Goal: Check status

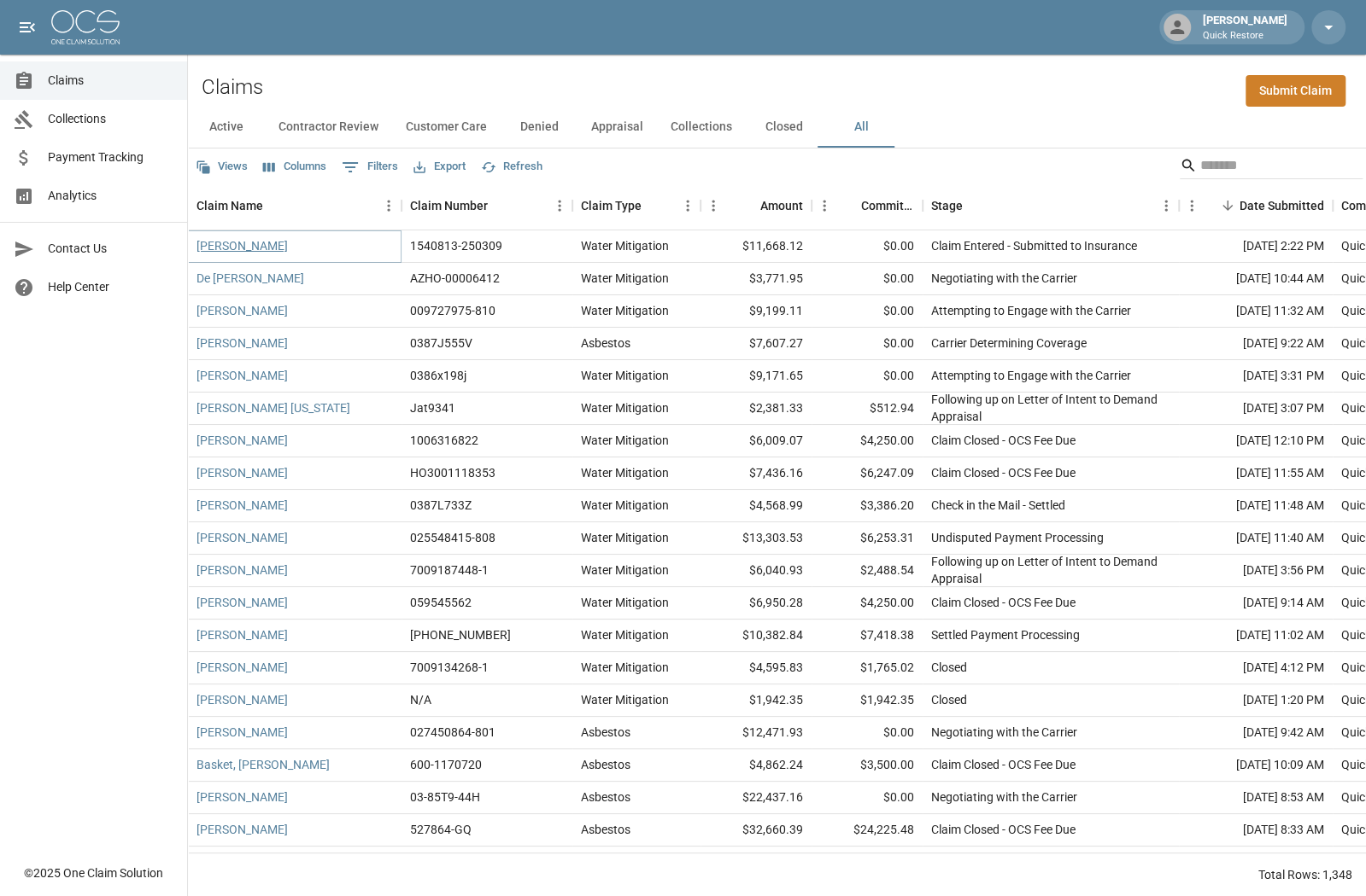
click at [234, 245] on link "[PERSON_NAME]" at bounding box center [241, 246] width 91 height 17
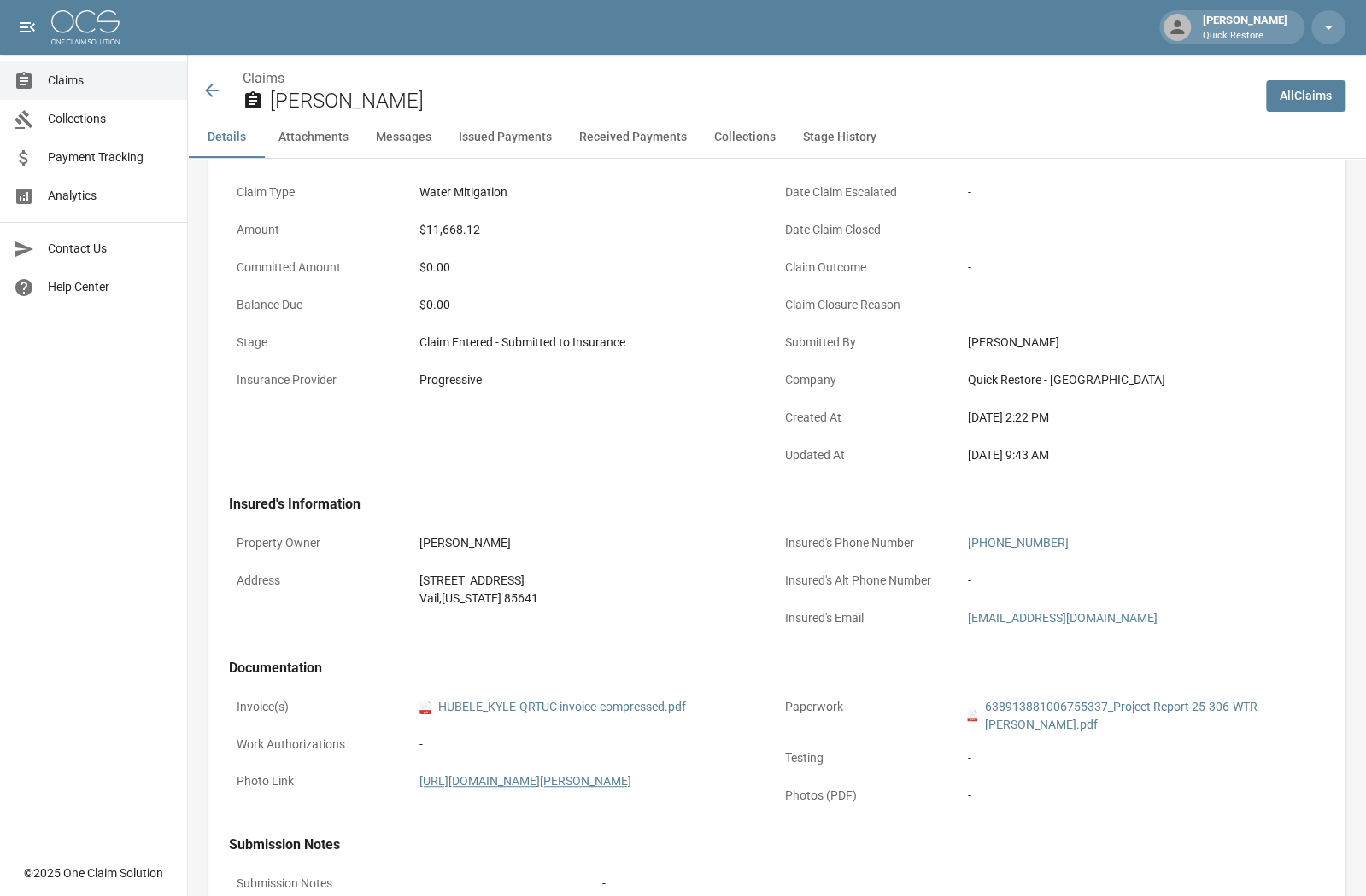
scroll to position [256, 0]
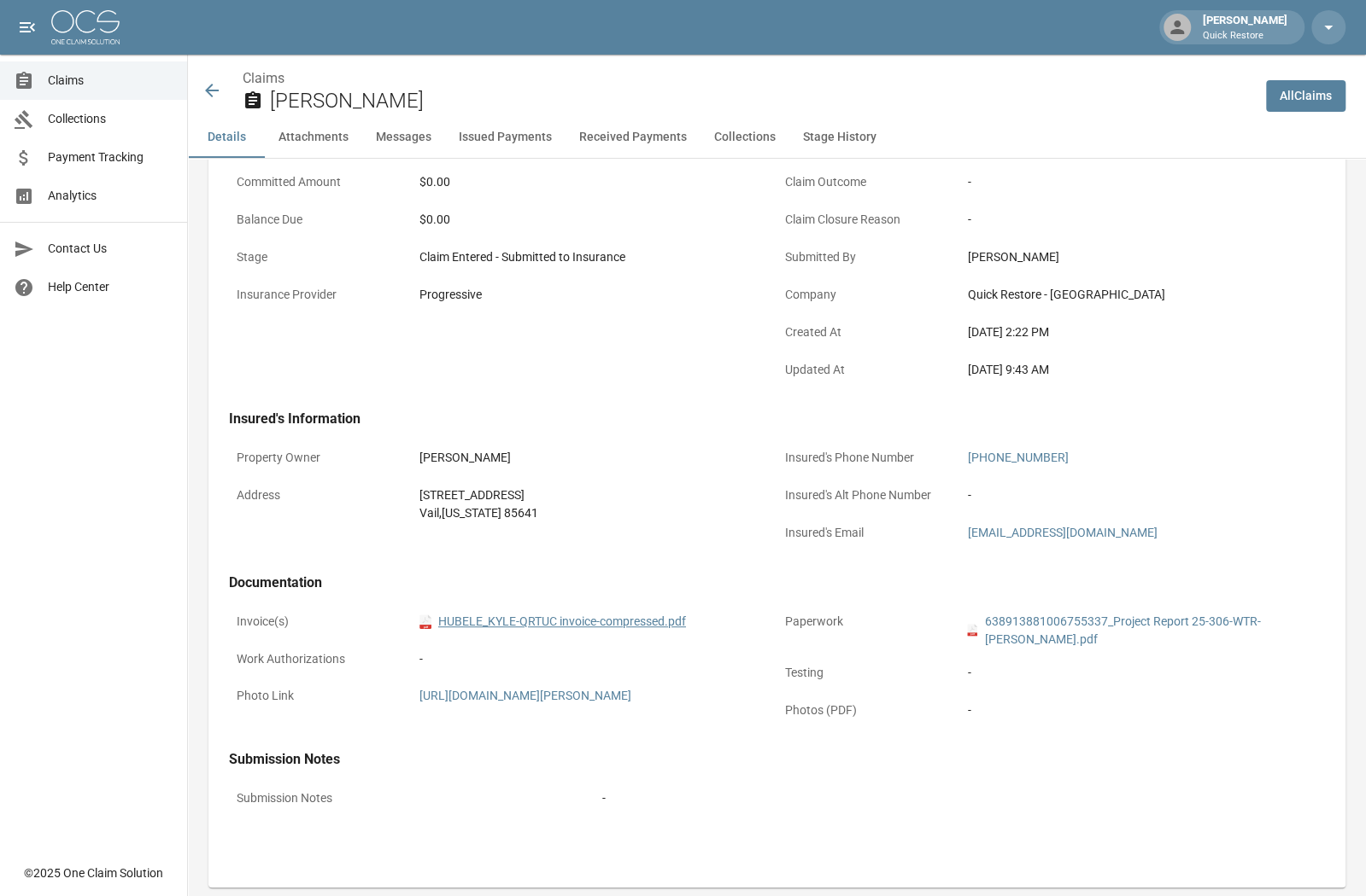
click at [477, 623] on link "pdf HUBELE_KYLE-QRTUC invoice-compressed.pdf" at bounding box center [552, 622] width 266 height 18
click at [211, 88] on icon at bounding box center [212, 91] width 21 height 21
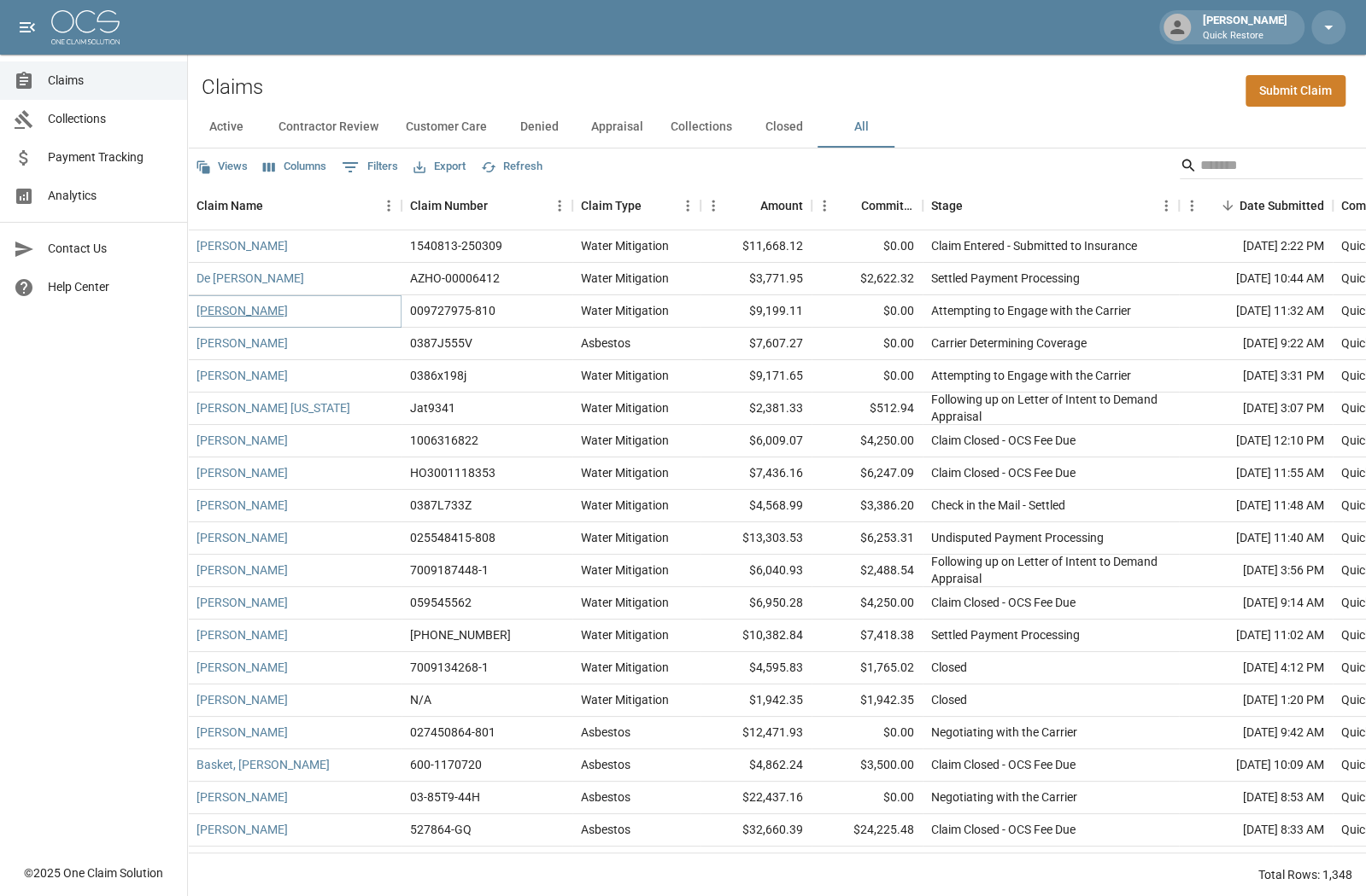
click at [228, 313] on link "[PERSON_NAME]" at bounding box center [241, 311] width 91 height 17
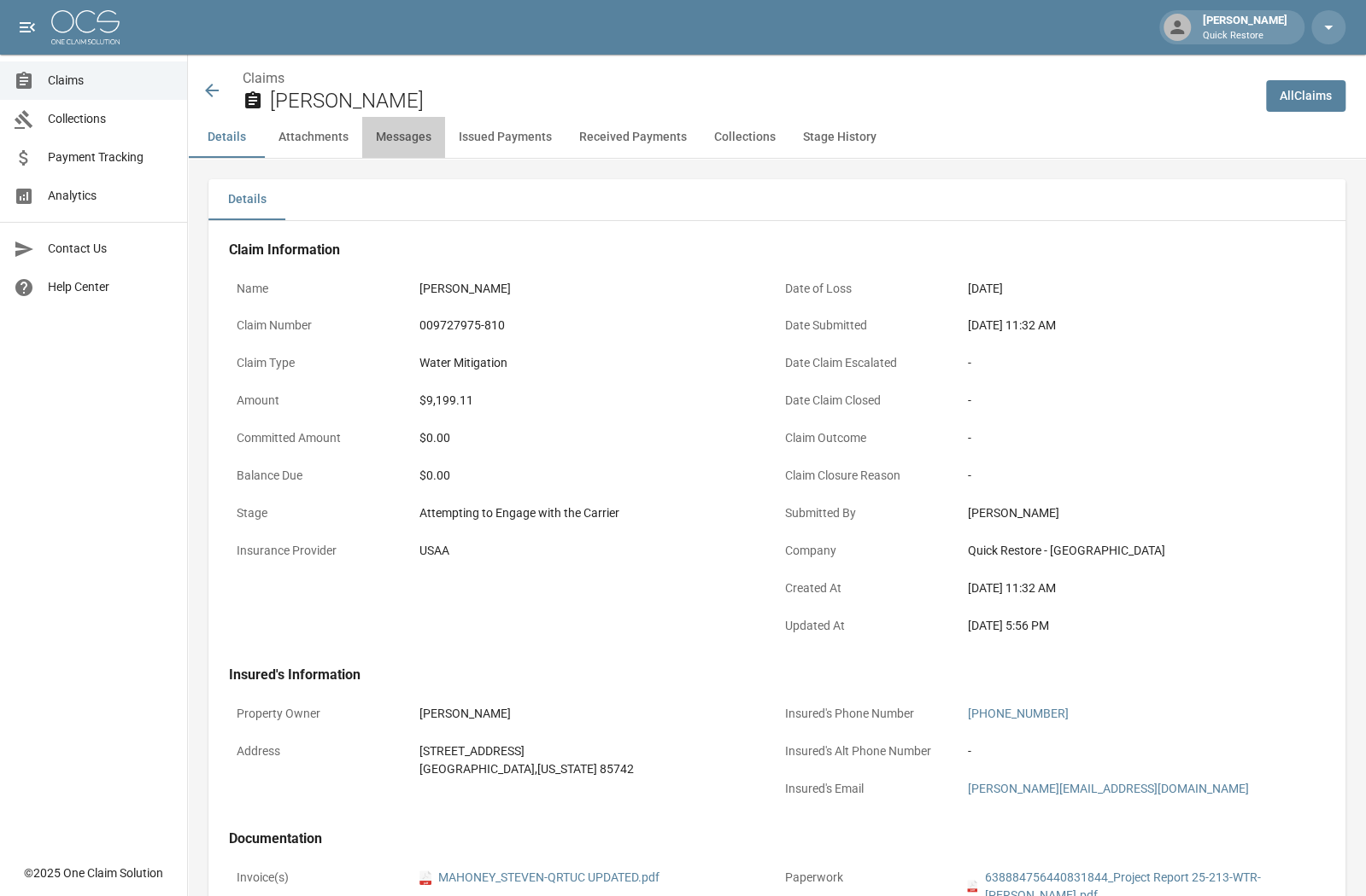
click at [411, 137] on button "Messages" at bounding box center [403, 137] width 82 height 41
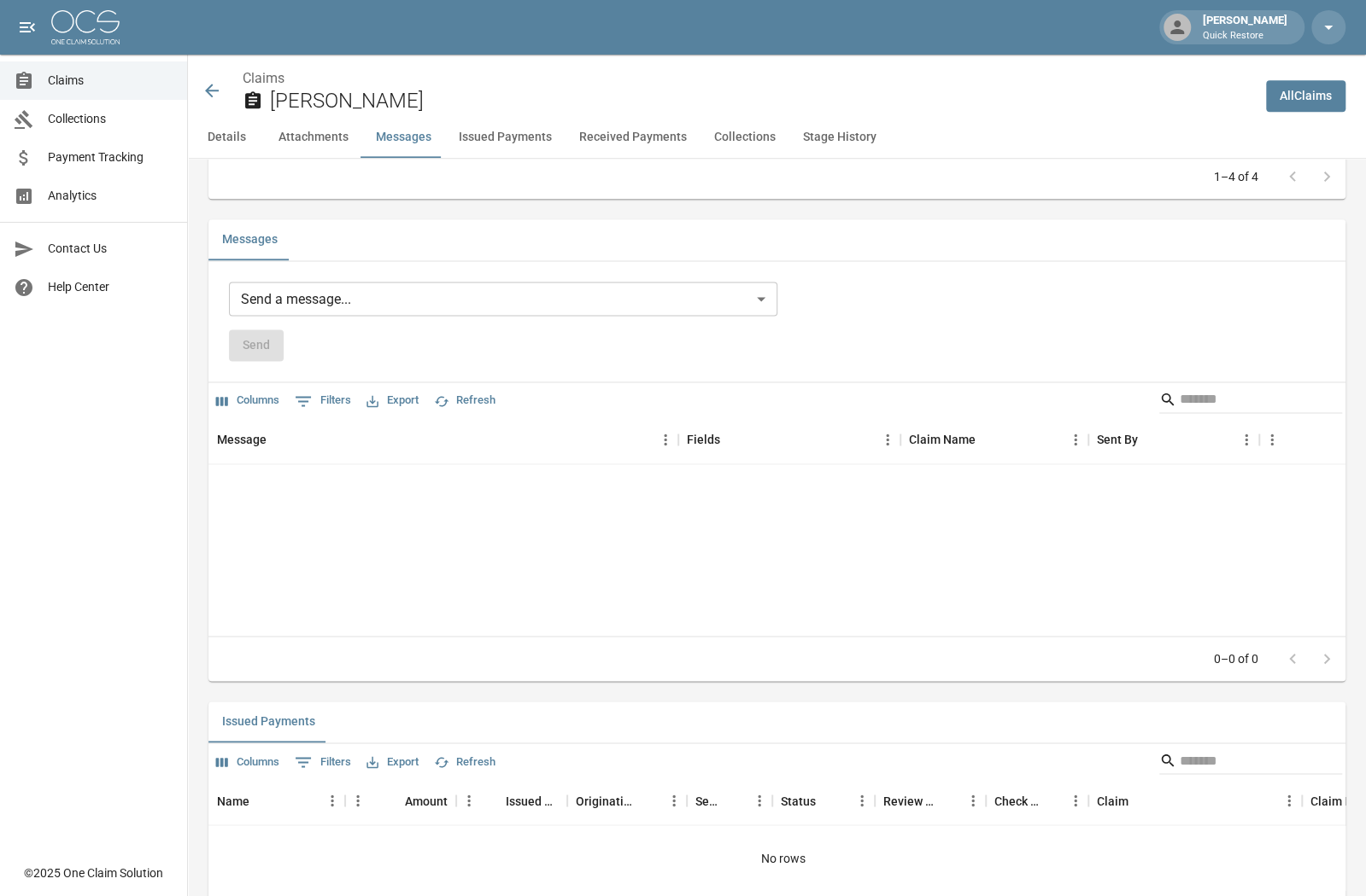
scroll to position [1330, 0]
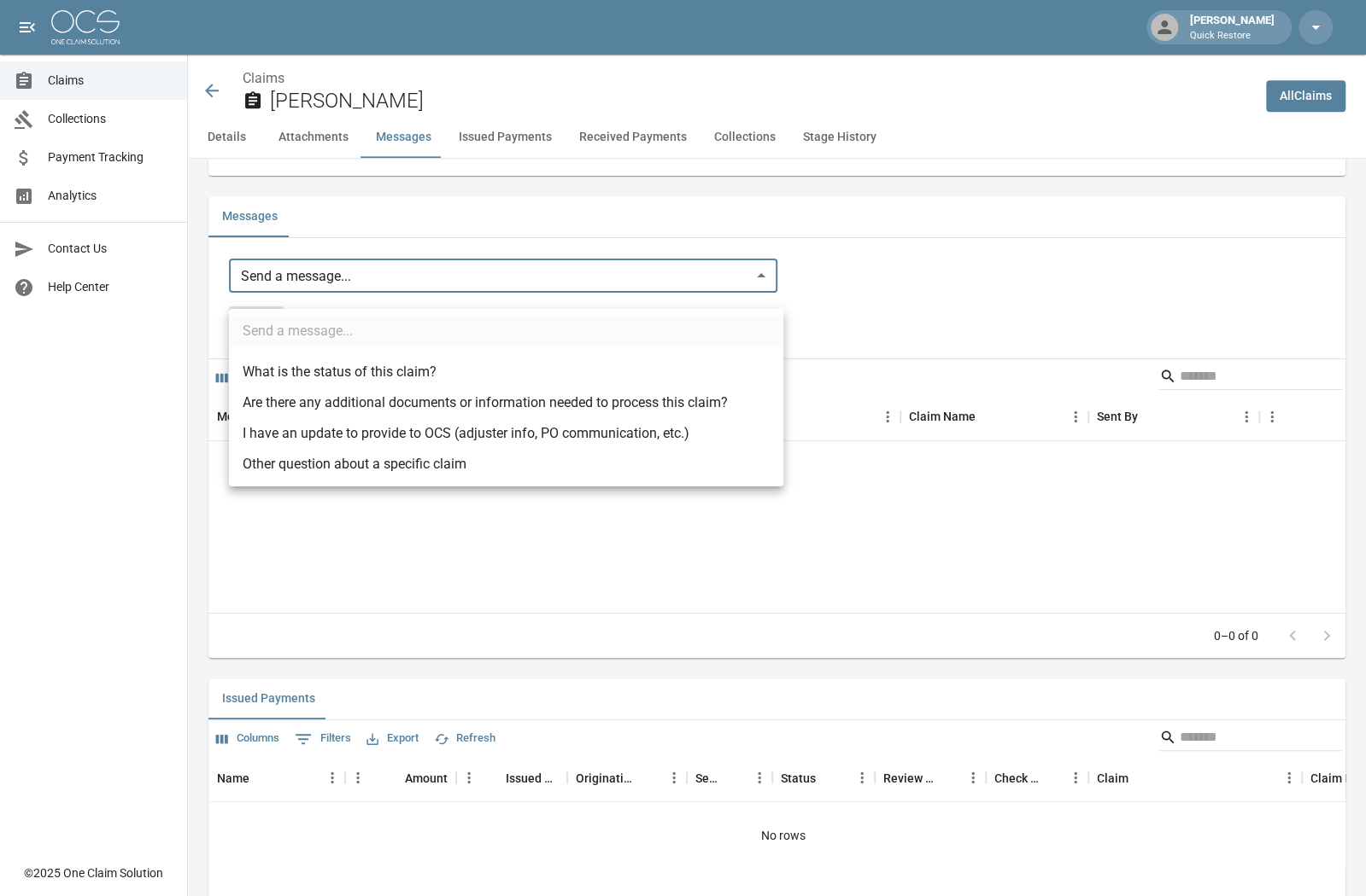
click at [769, 289] on body "[PERSON_NAME] Quick Restore Claims Collections Payment Tracking Analytics Conta…" at bounding box center [683, 366] width 1366 height 3391
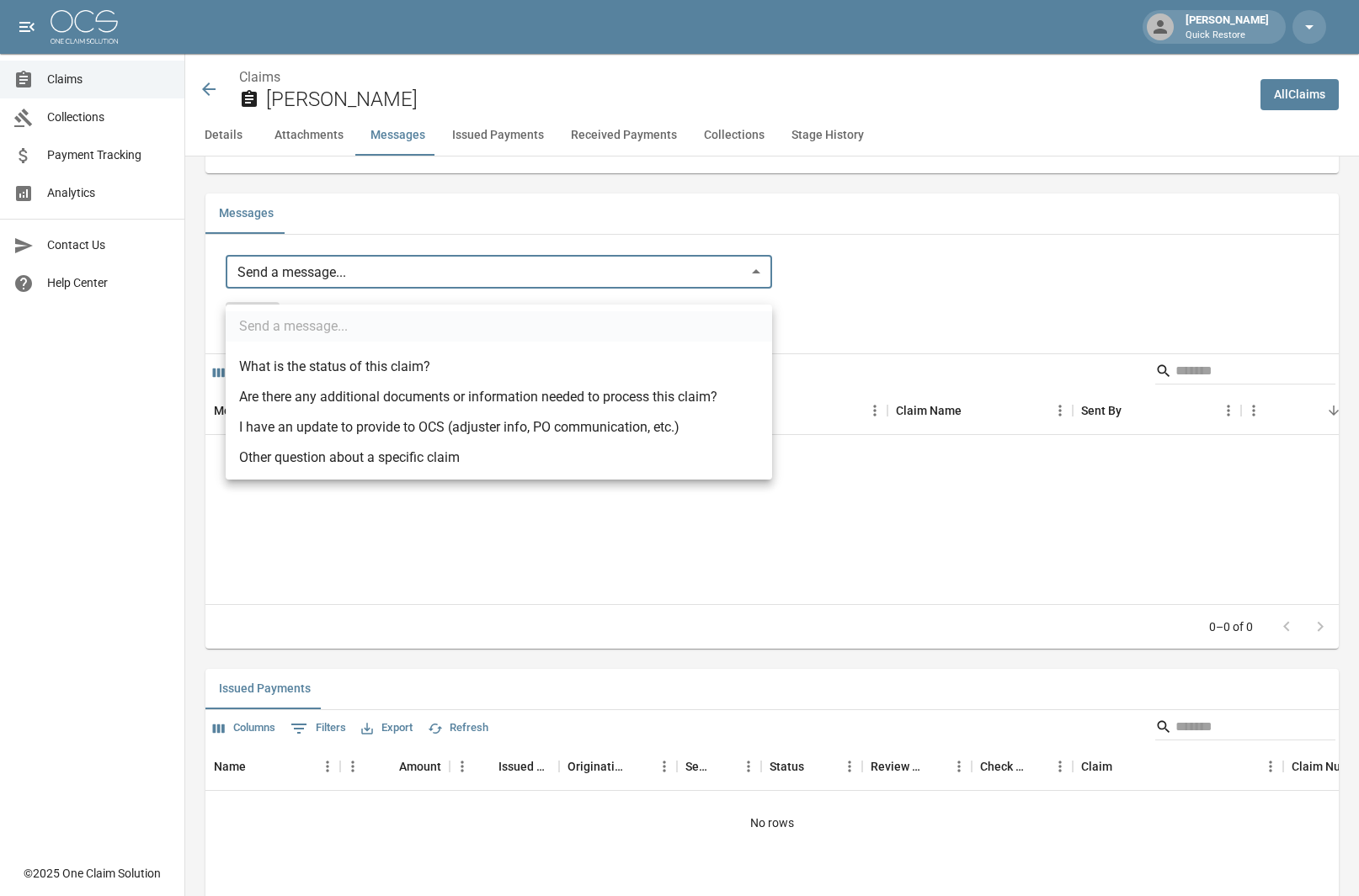
click at [233, 133] on div at bounding box center [679, 448] width 1359 height 896
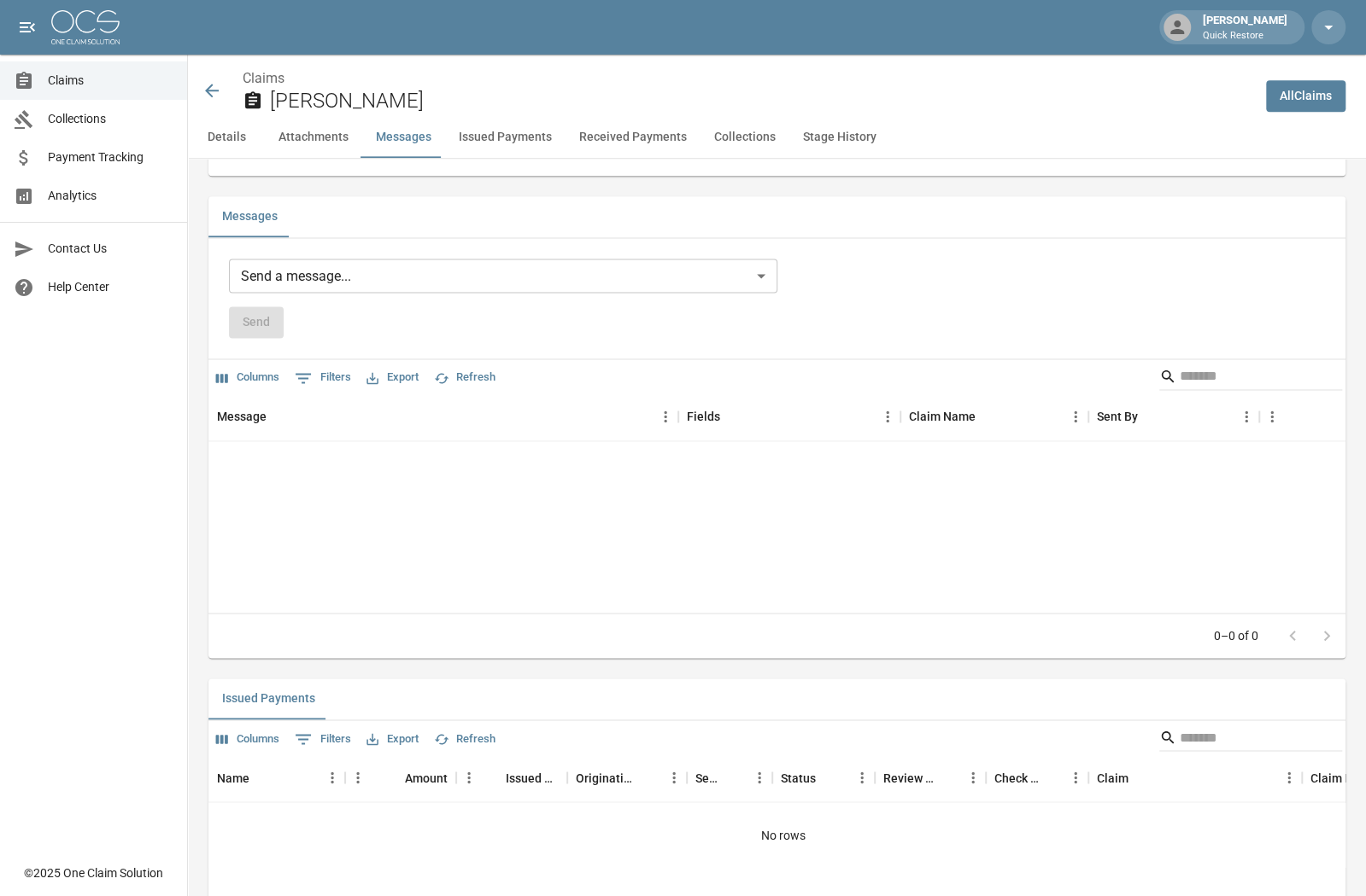
drag, startPoint x: 1330, startPoint y: 195, endPoint x: 1445, endPoint y: 238, distance: 122.8
click at [1365, 238] on html "[PERSON_NAME] Quick Restore Claims Collections Payment Tracking Analytics Conta…" at bounding box center [683, 366] width 1366 height 3391
click at [205, 88] on icon at bounding box center [212, 91] width 21 height 21
